Goal: Task Accomplishment & Management: Use online tool/utility

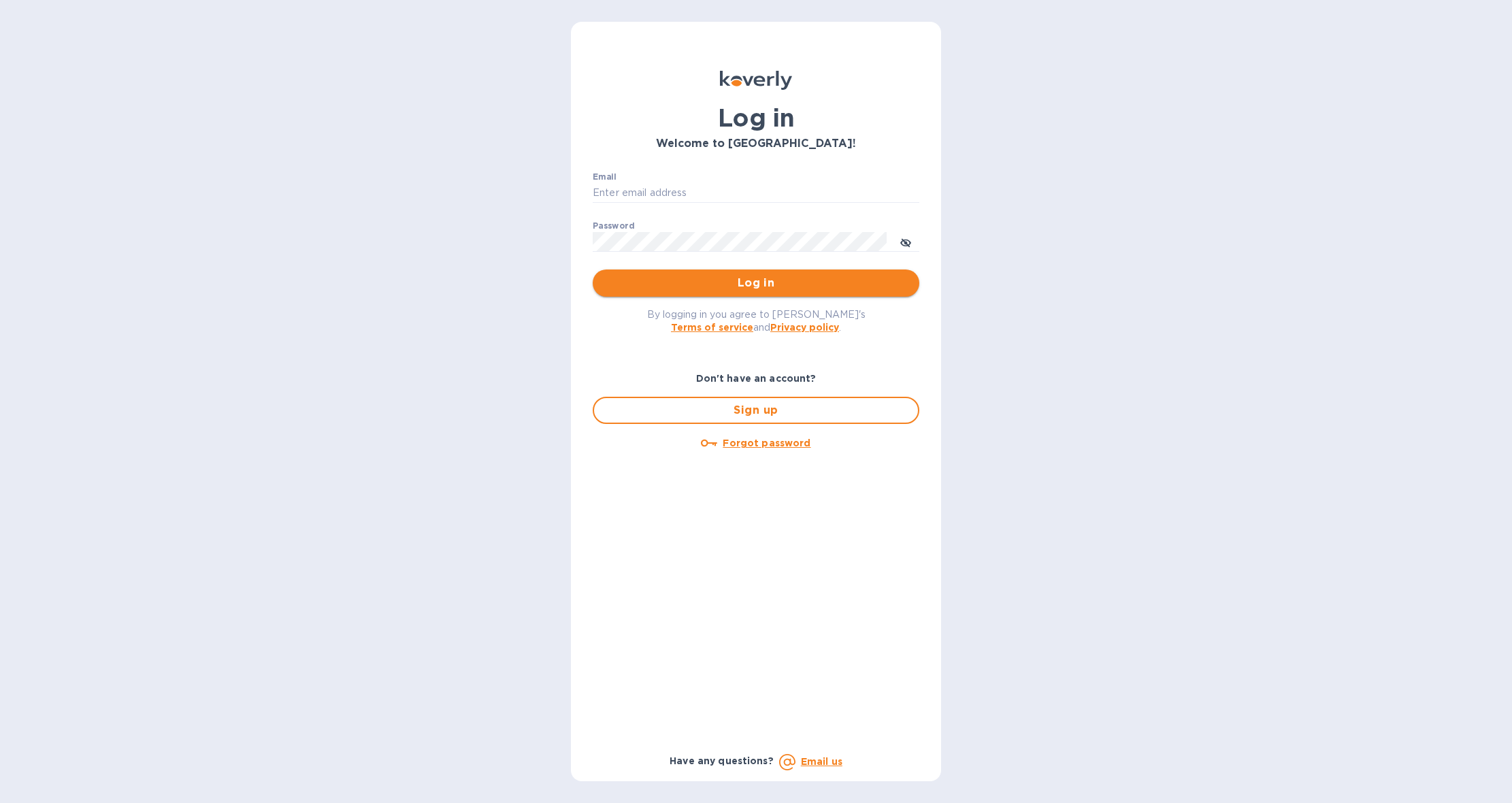
type input "b@[DOMAIN_NAME]"
click at [709, 282] on span "Log in" at bounding box center [756, 282] width 305 height 16
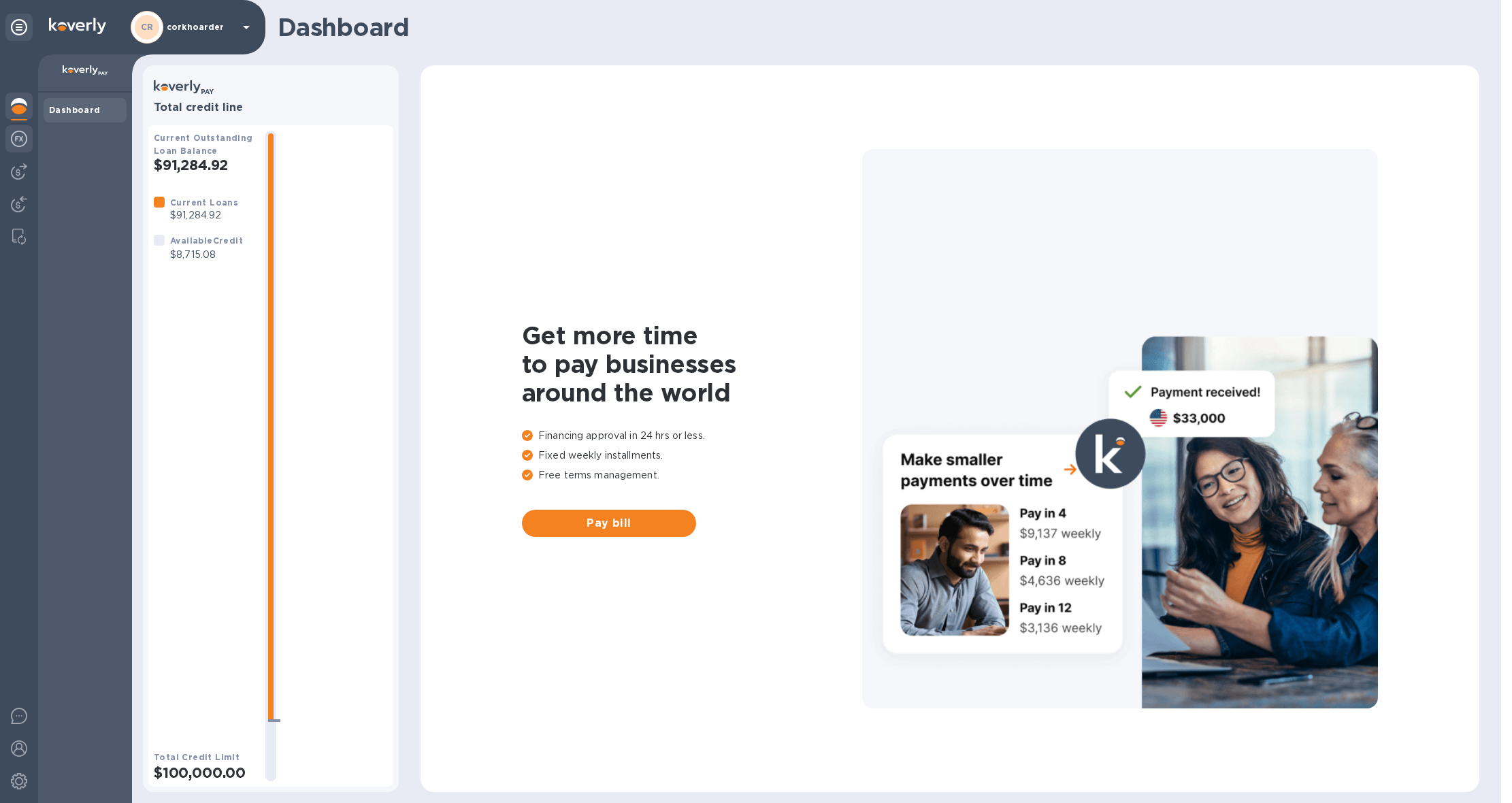
click at [8, 149] on div at bounding box center [19, 140] width 27 height 30
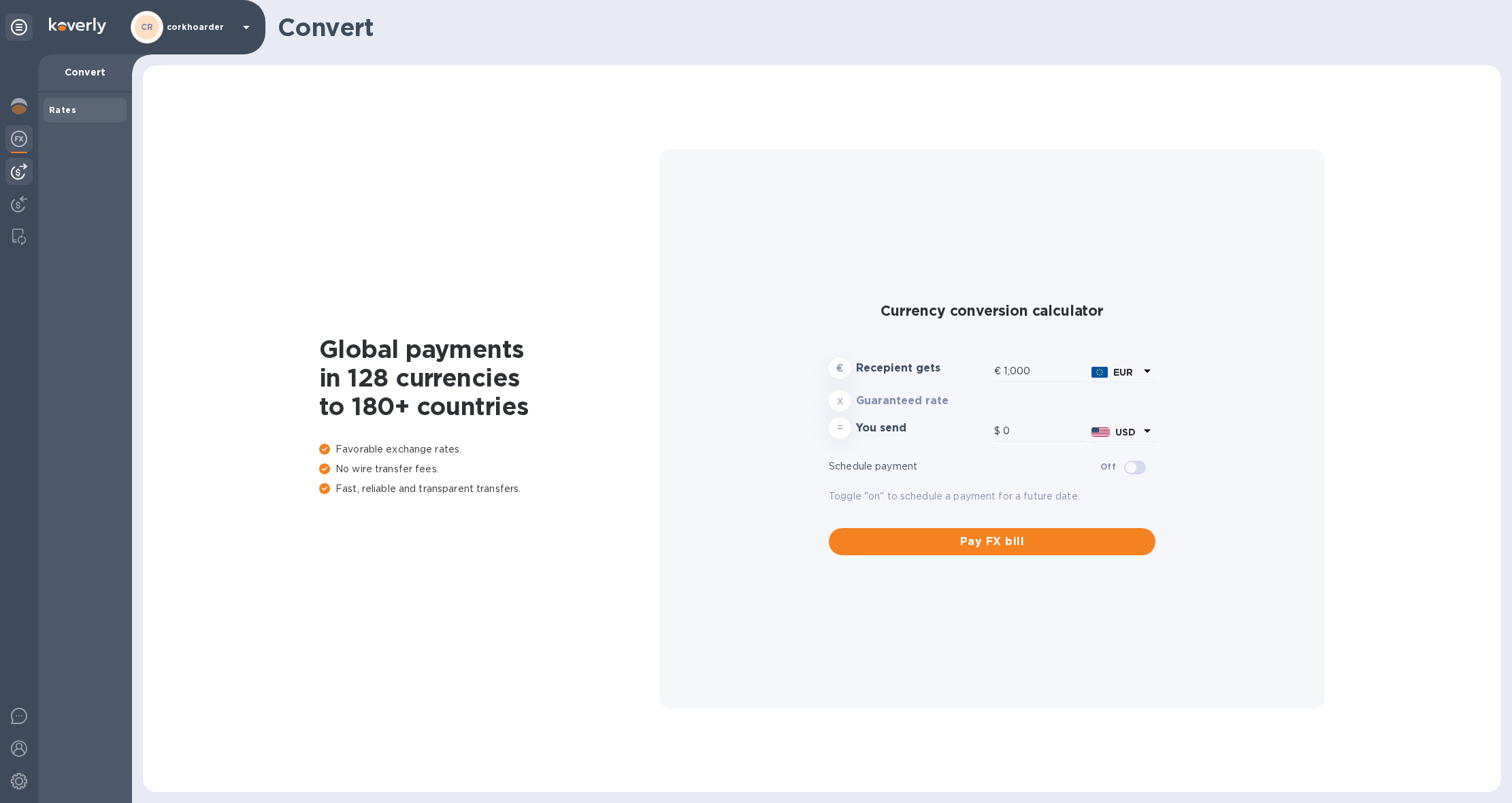
type input "1,182.86"
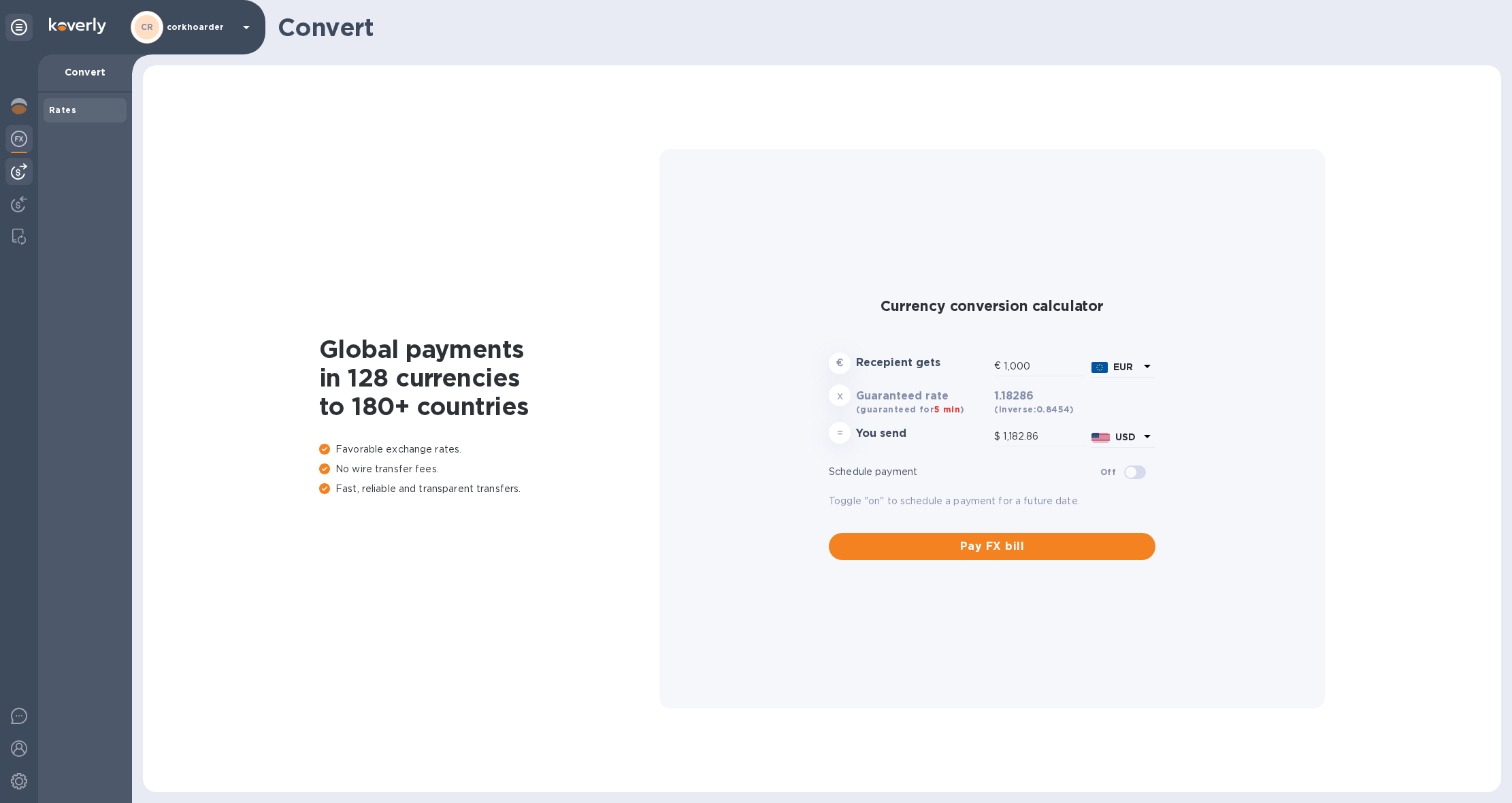
click at [15, 164] on img at bounding box center [19, 171] width 16 height 16
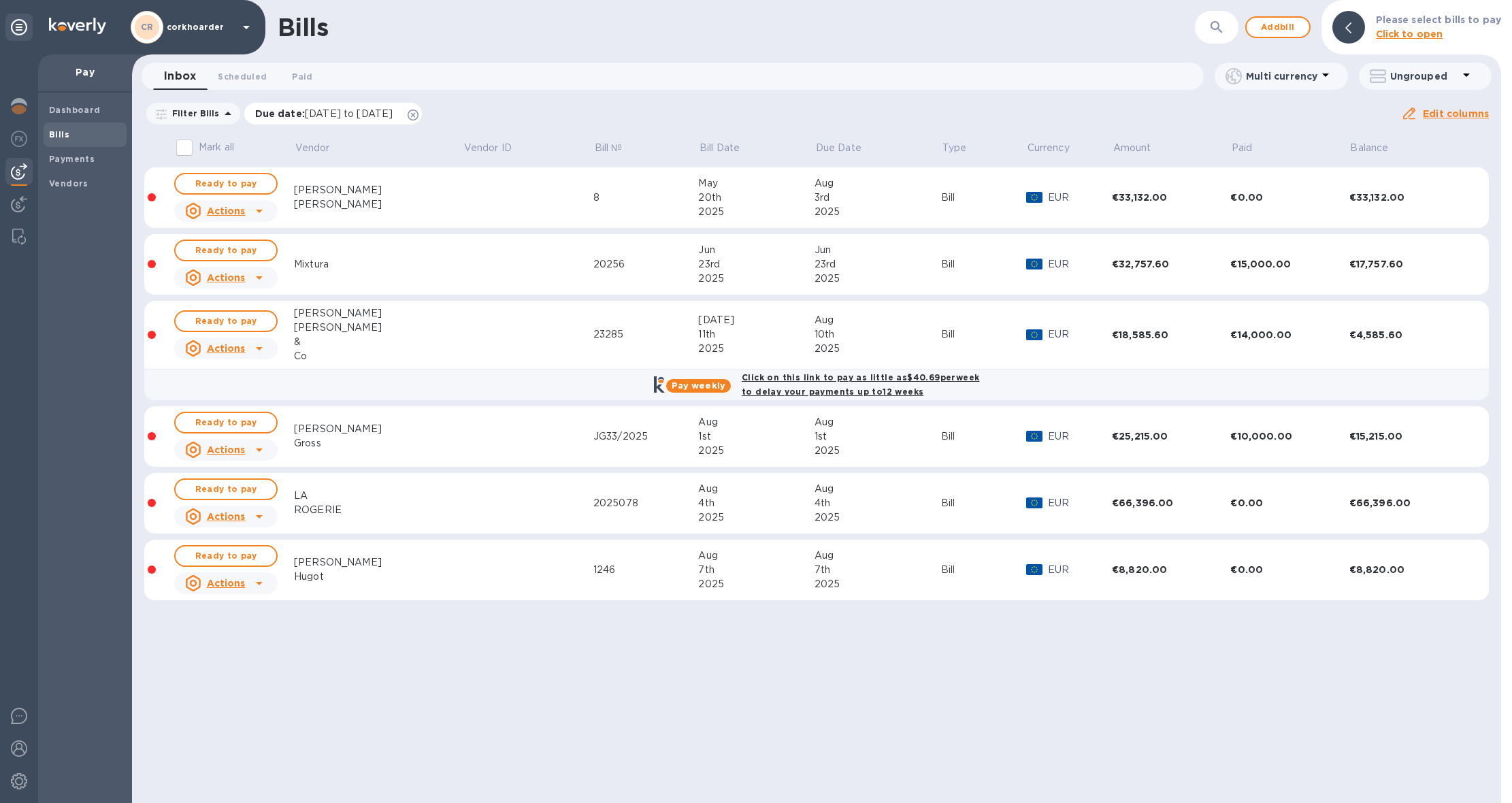
click at [419, 115] on icon at bounding box center [413, 115] width 11 height 11
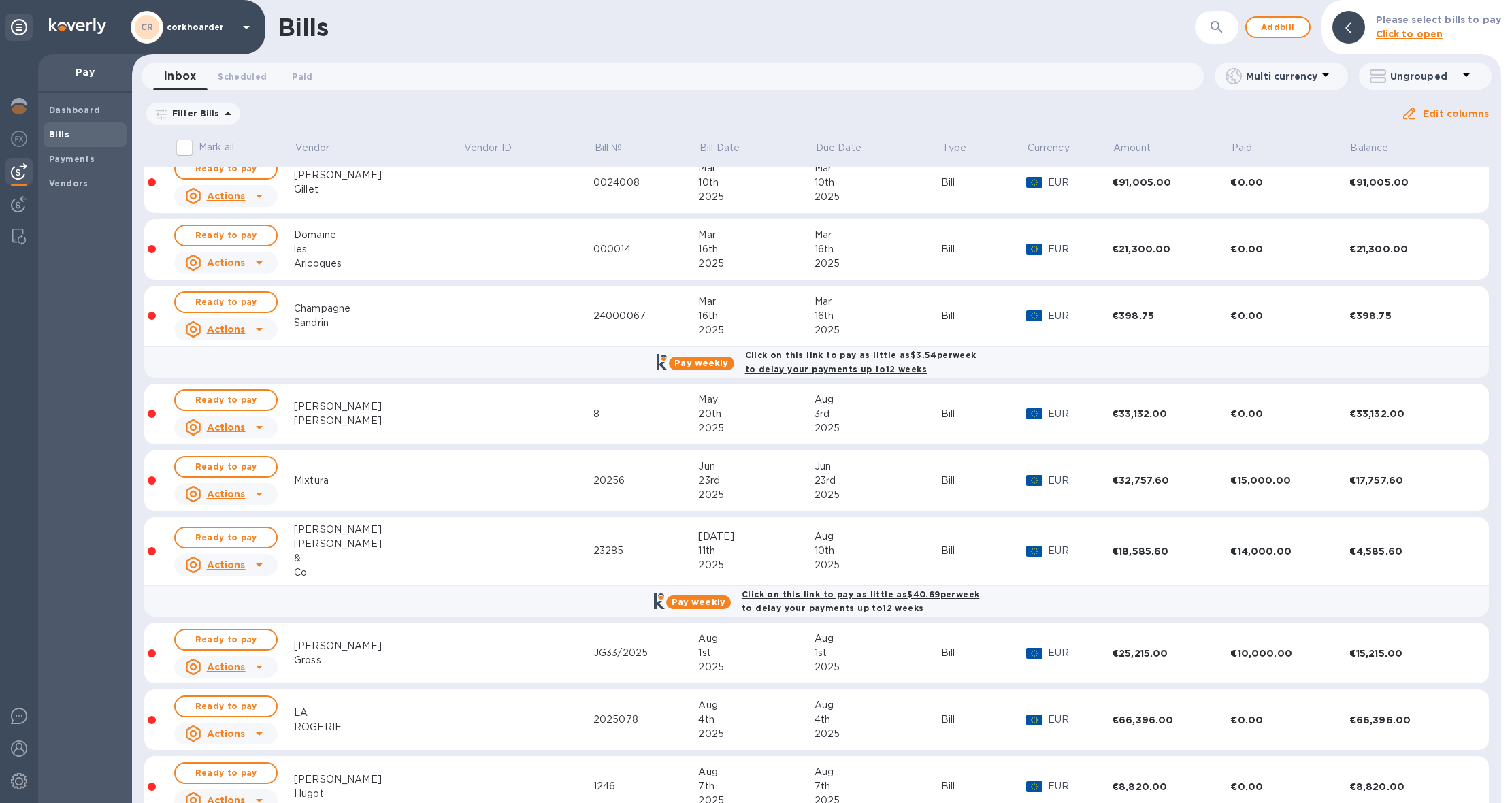
scroll to position [181, 0]
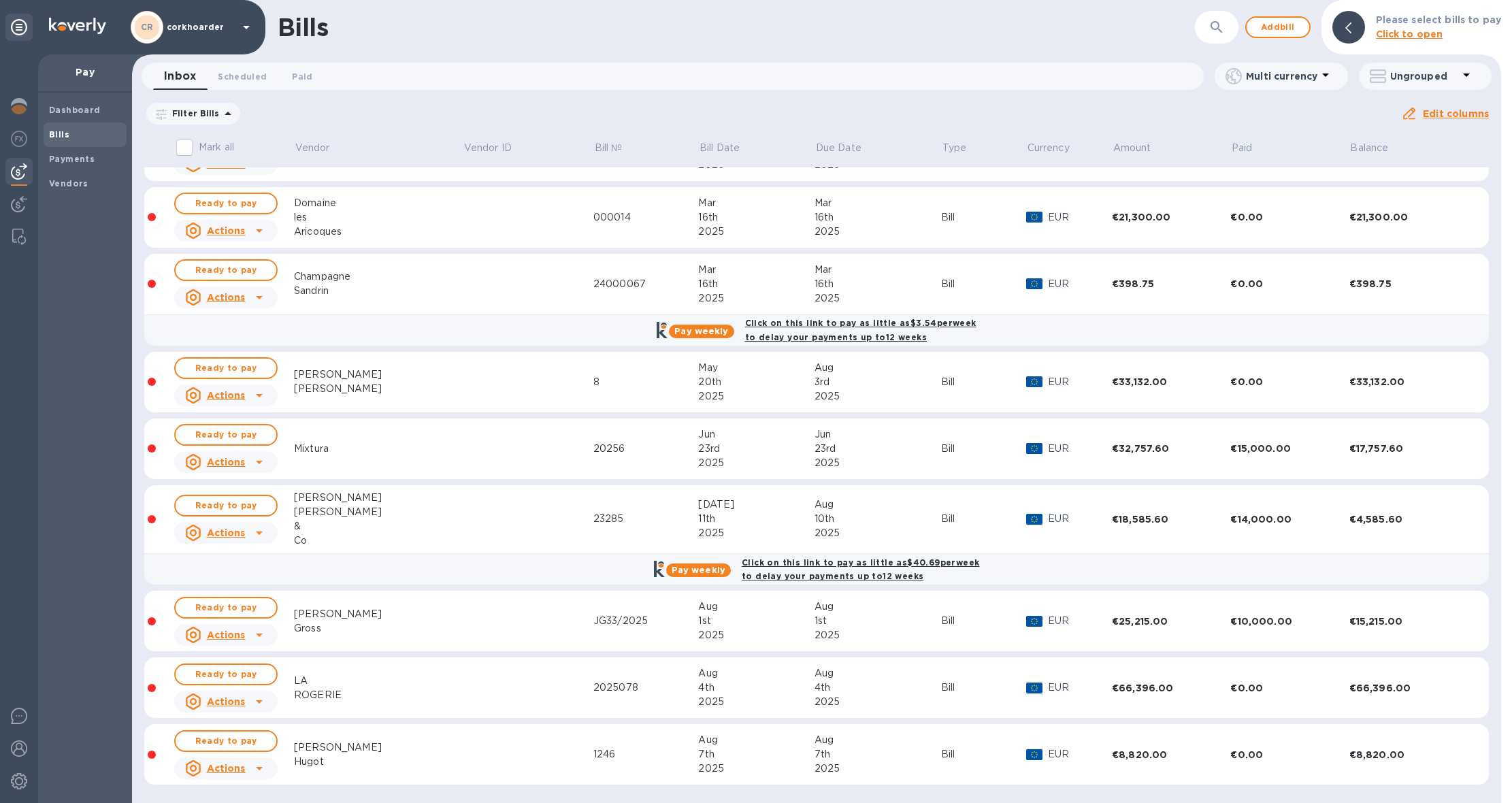
click at [397, 534] on div "Co" at bounding box center [378, 541] width 169 height 15
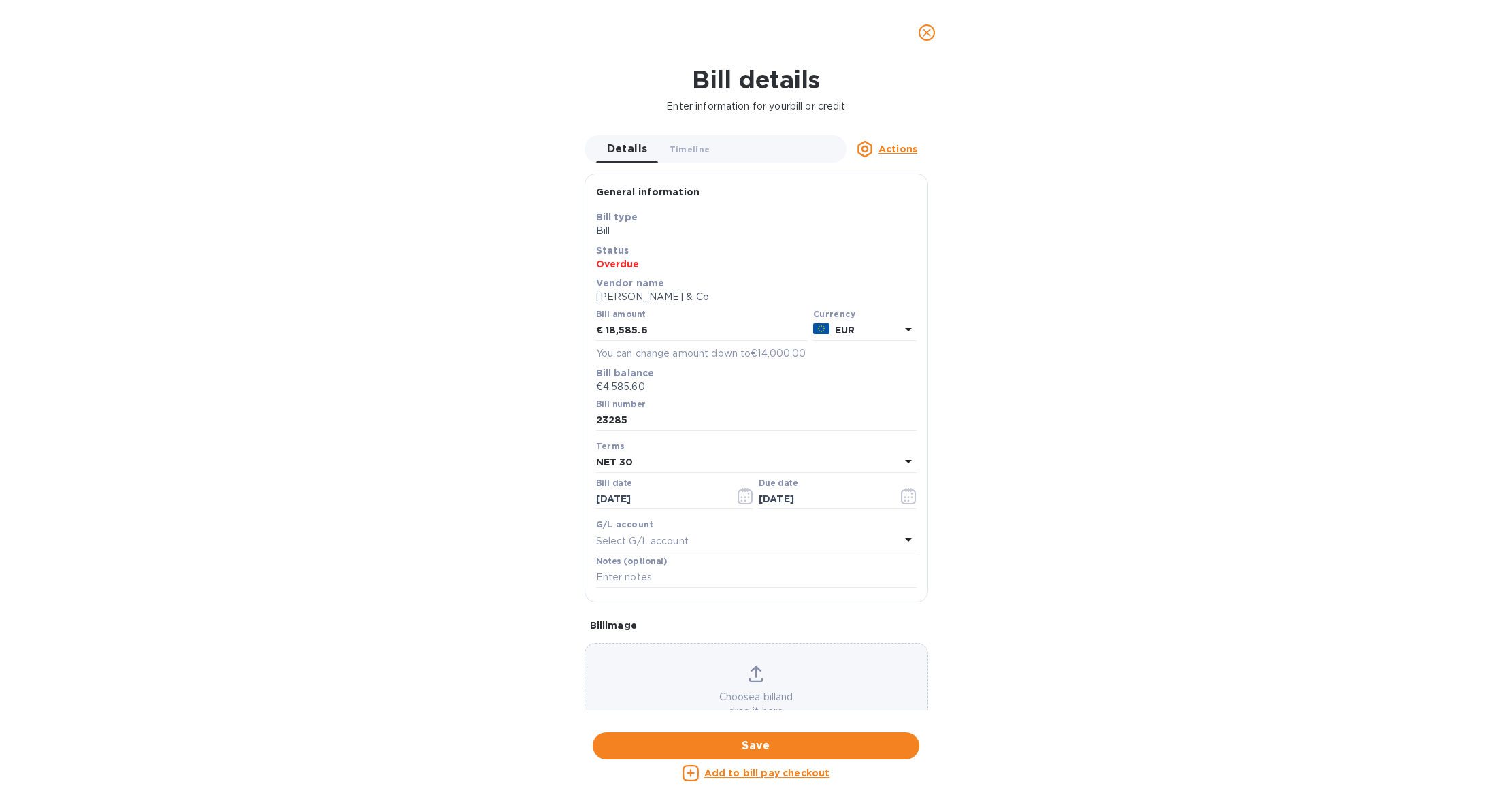
click at [778, 779] on p "Add to bill pay checkout" at bounding box center [767, 773] width 126 height 14
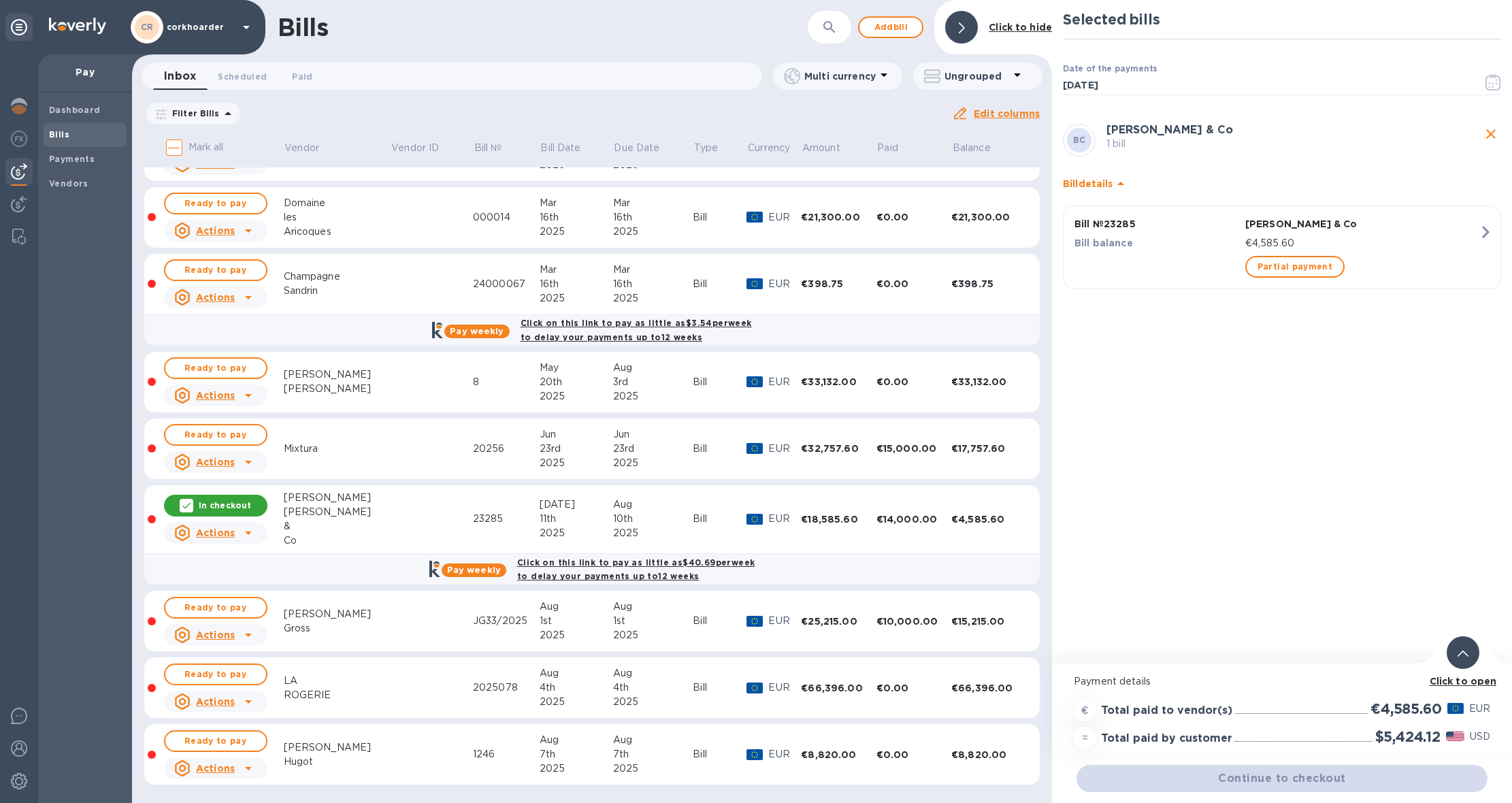
click at [1453, 682] on b "Click to open" at bounding box center [1463, 681] width 67 height 11
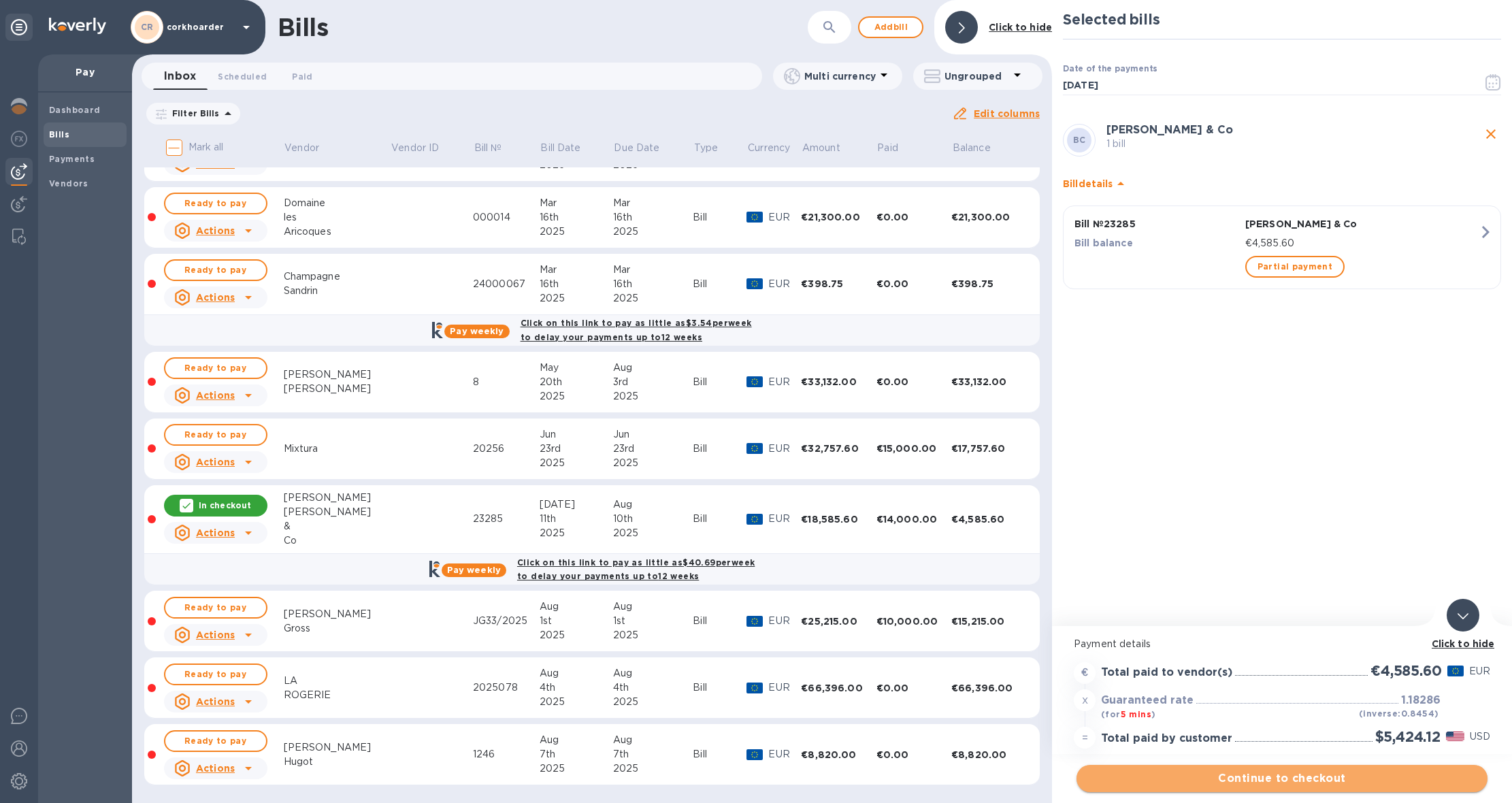
click at [1340, 778] on span "Continue to checkout" at bounding box center [1282, 778] width 390 height 16
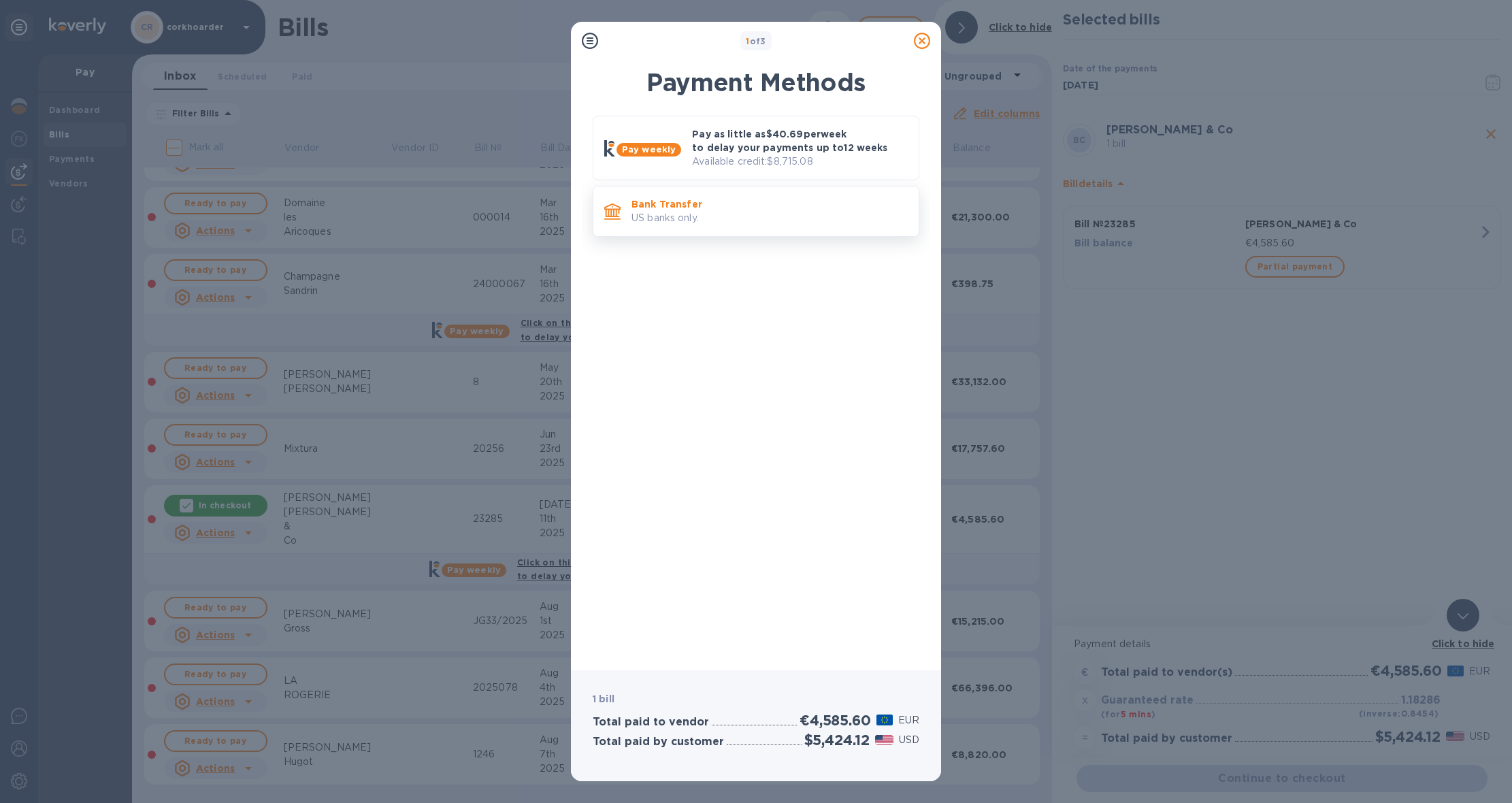
click at [731, 210] on p "Bank Transfer" at bounding box center [770, 204] width 276 height 14
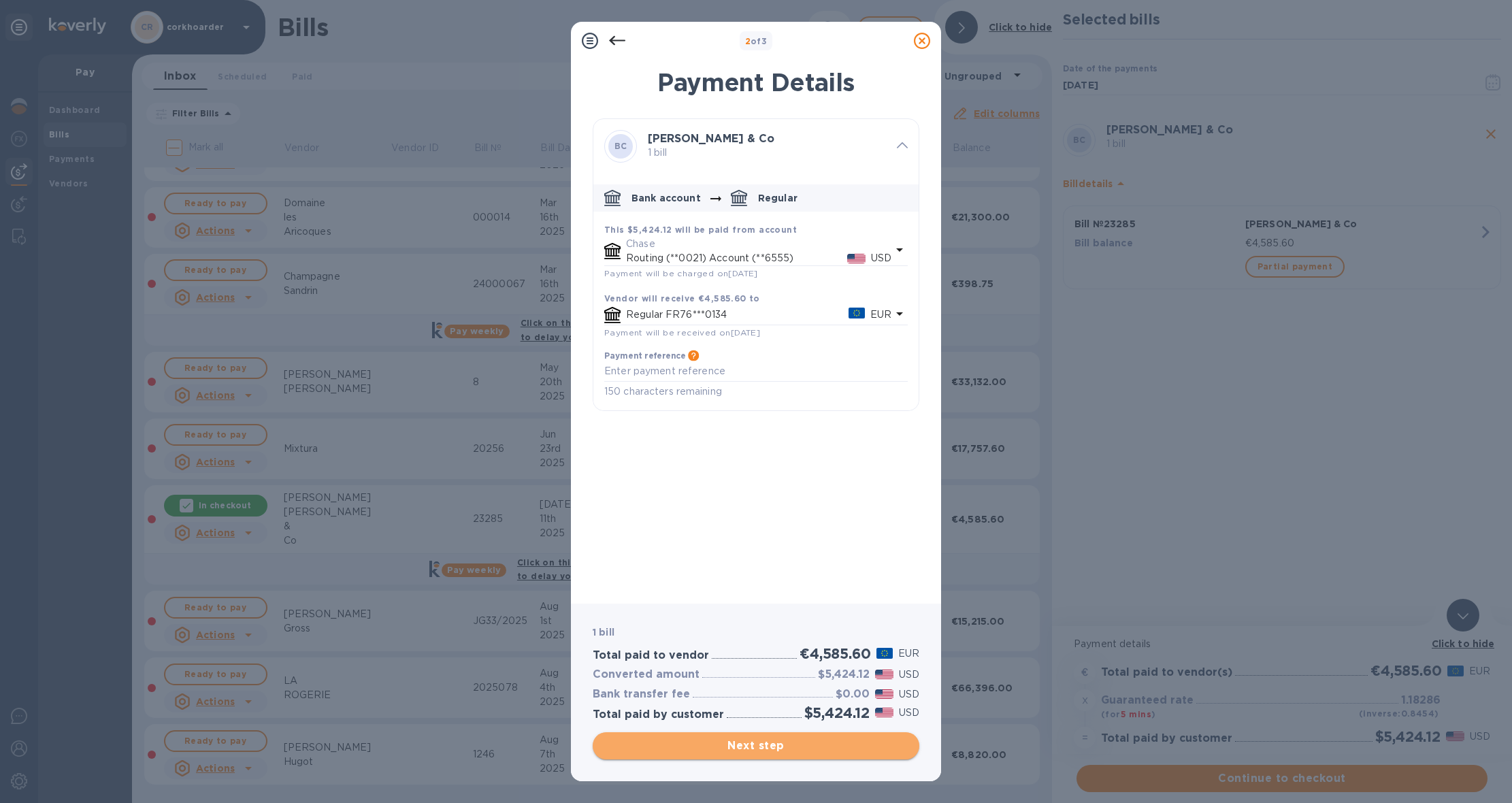
click at [775, 743] on span "Next step" at bounding box center [756, 745] width 305 height 16
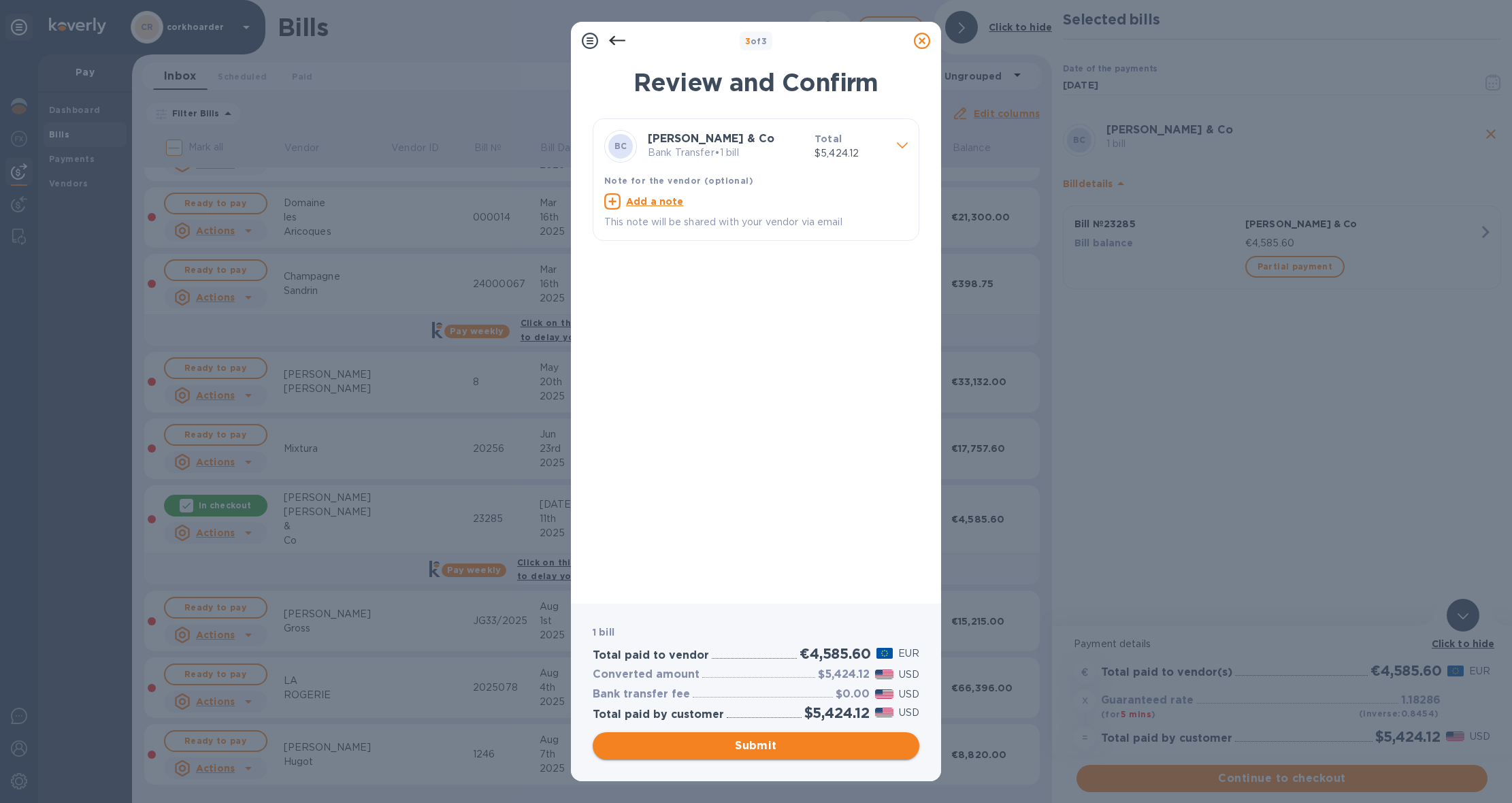
click at [777, 741] on span "Submit" at bounding box center [756, 745] width 305 height 16
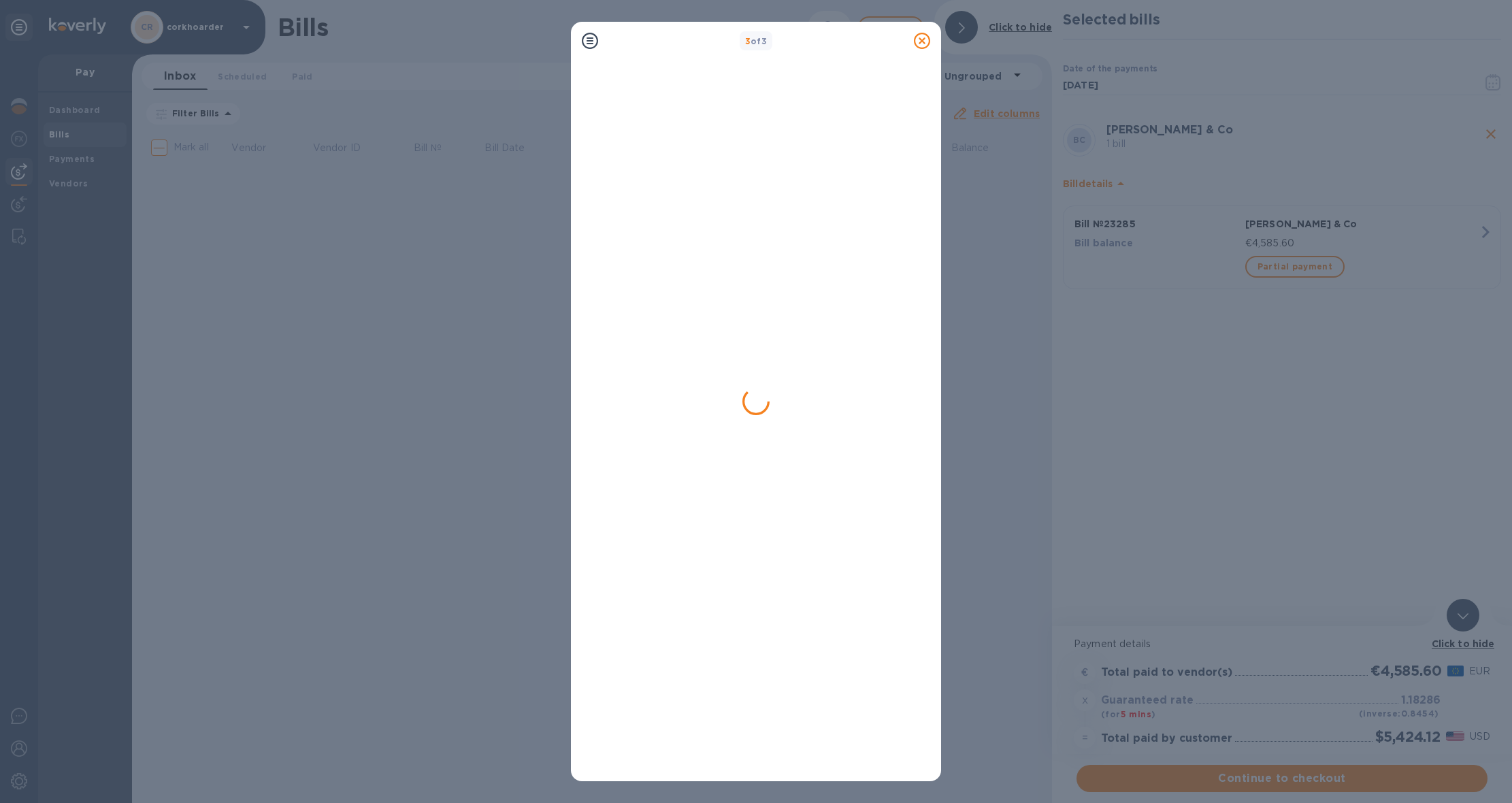
scroll to position [0, 0]
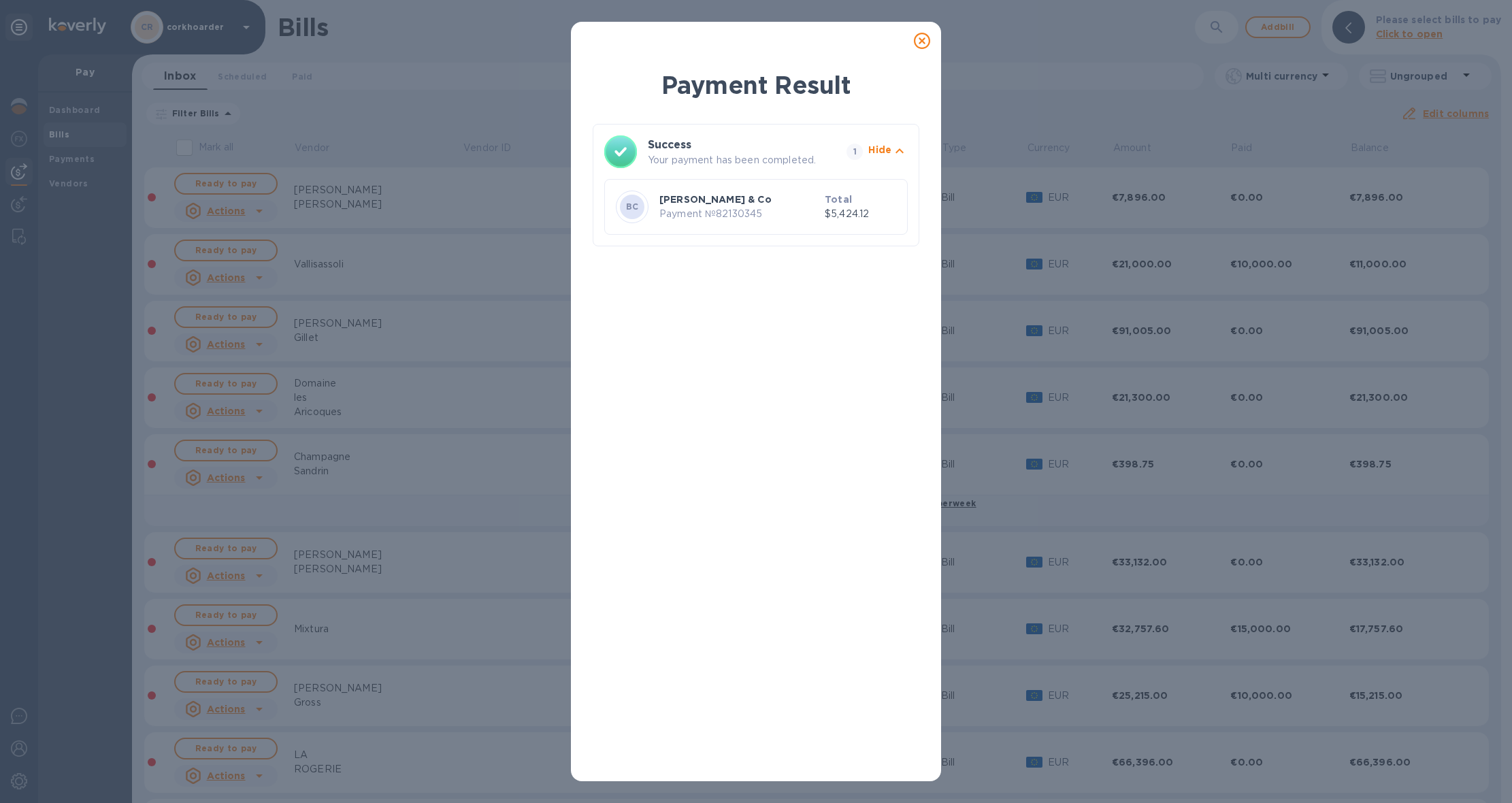
click at [916, 40] on icon at bounding box center [922, 40] width 16 height 16
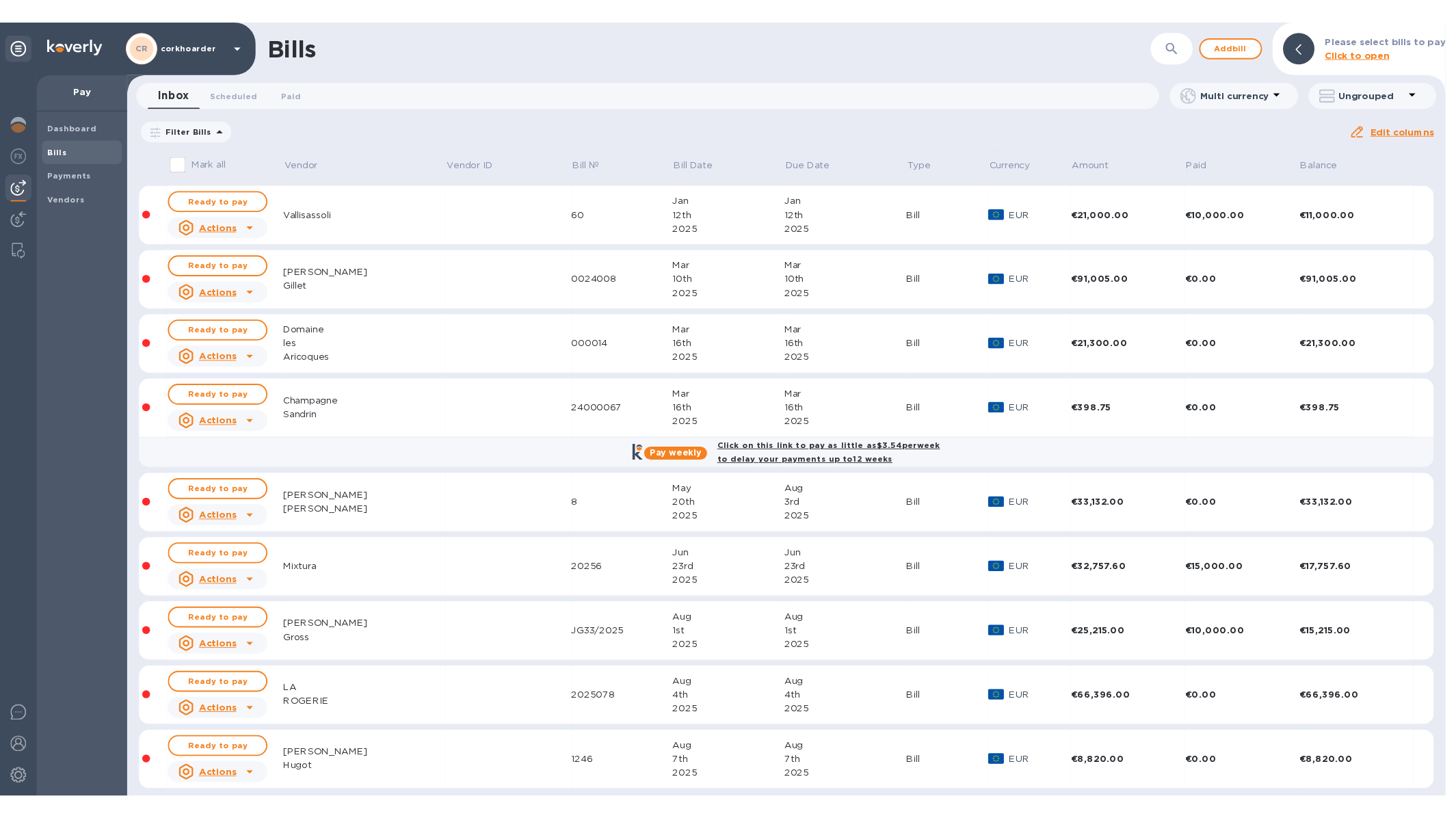
scroll to position [75, 0]
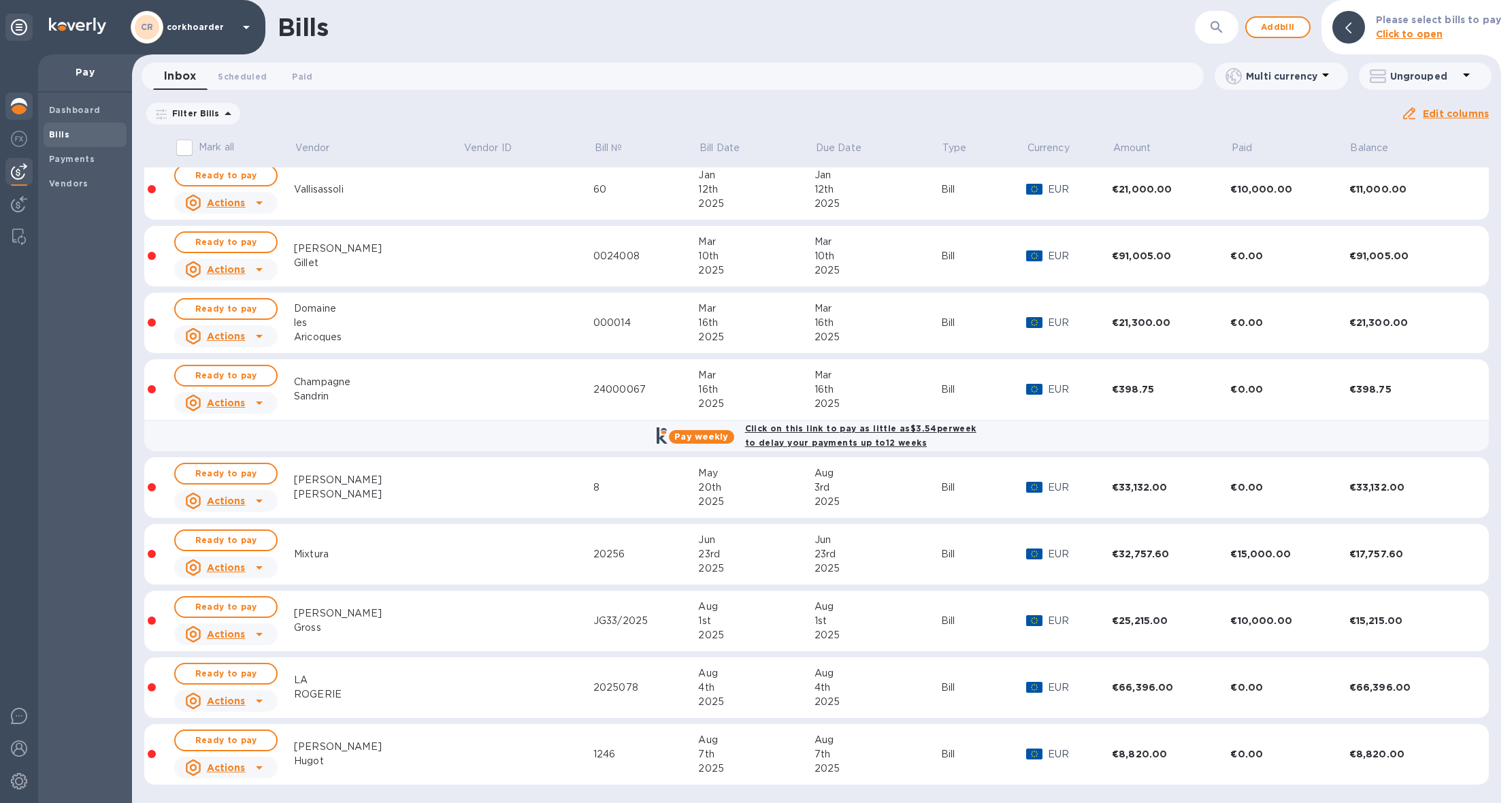
click at [28, 116] on div at bounding box center [19, 107] width 27 height 30
